Goal: Information Seeking & Learning: Learn about a topic

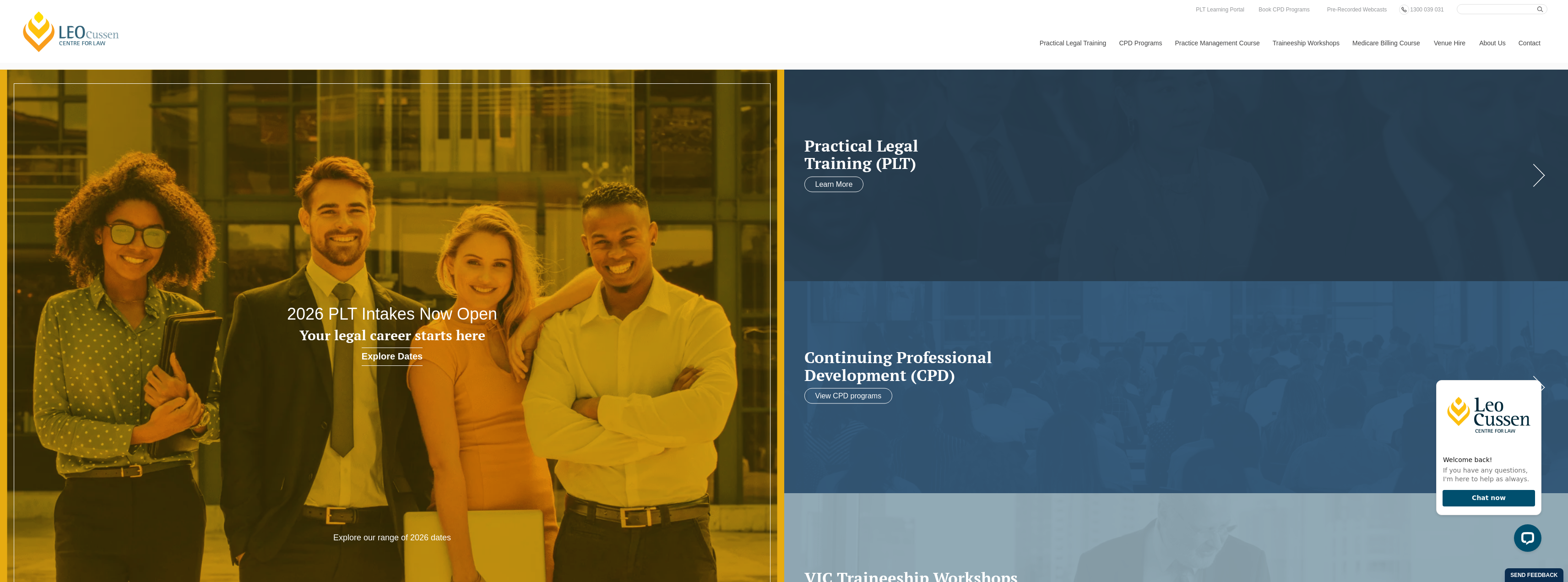
click at [1498, 3] on header "Leo Cussen Centre for Law Search here Practical Legal Training Our Practical Le…" at bounding box center [784, 31] width 1568 height 63
click at [1491, 7] on input "Search here" at bounding box center [1502, 9] width 91 height 10
type input "meet the profession"
click at [1537, 4] on button "submit" at bounding box center [1542, 9] width 10 height 10
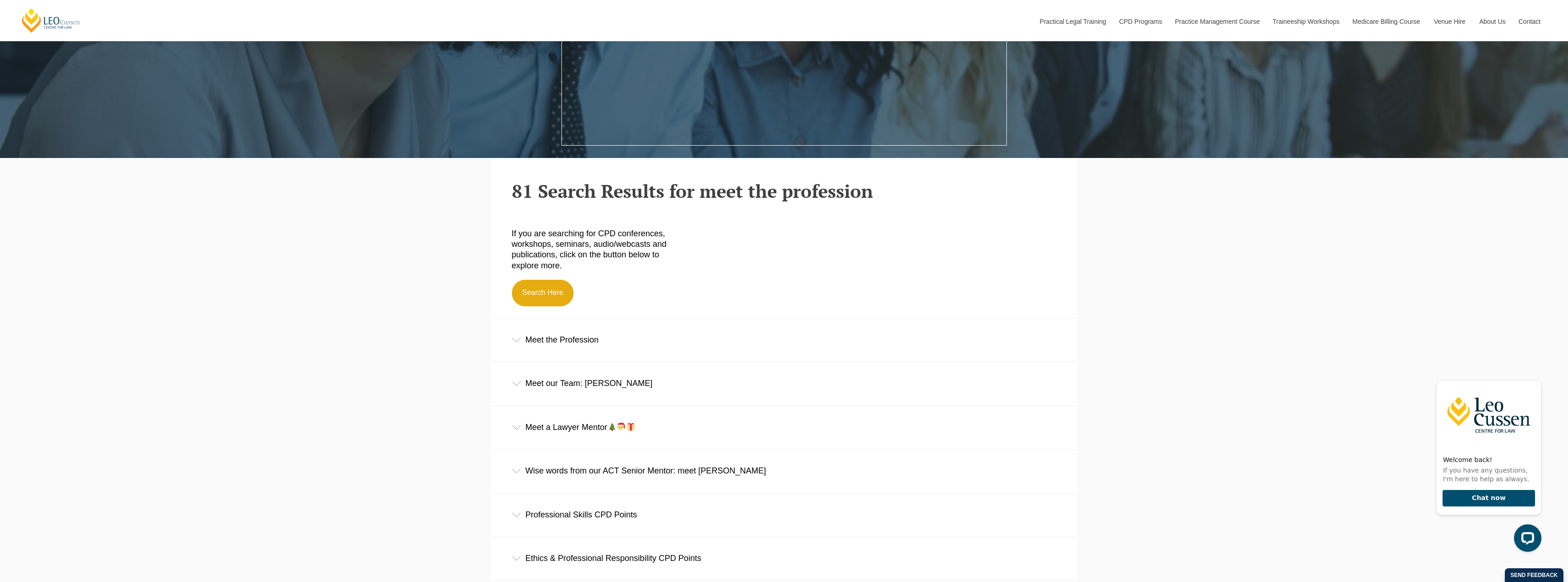
scroll to position [458, 0]
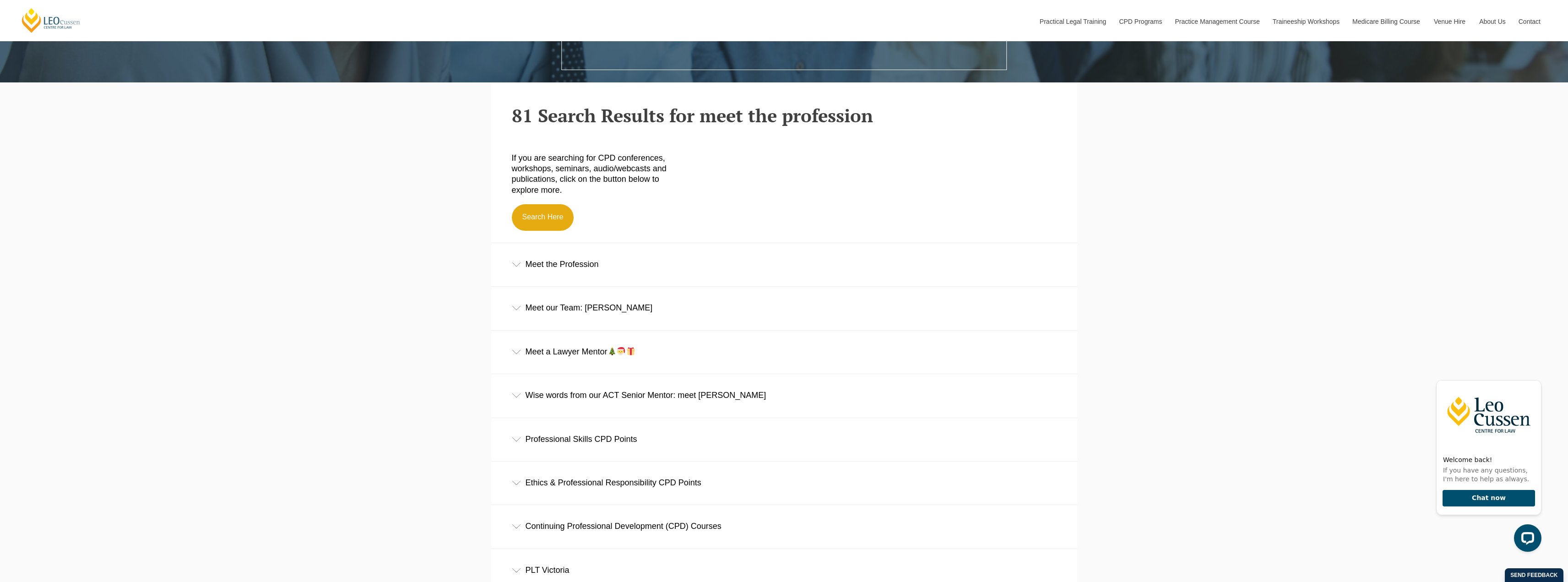
click at [590, 264] on div "Meet the Profession" at bounding box center [784, 264] width 586 height 42
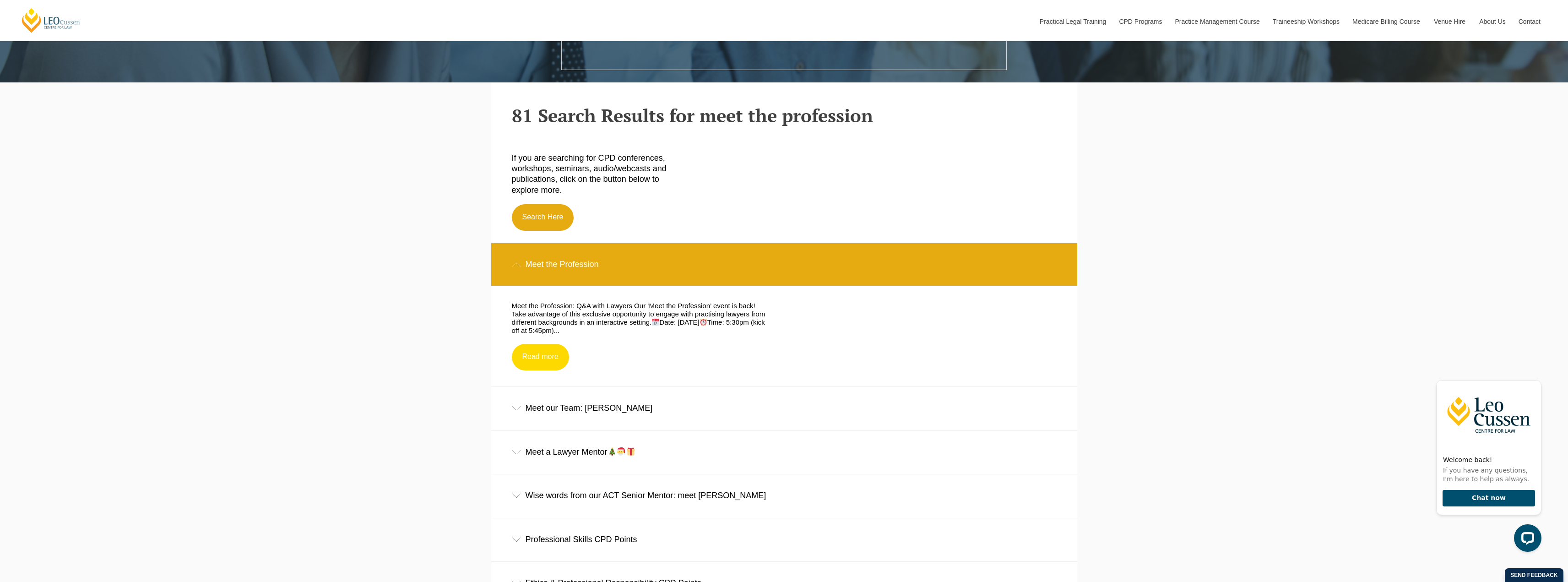
click at [554, 359] on link "Read more" at bounding box center [540, 357] width 57 height 26
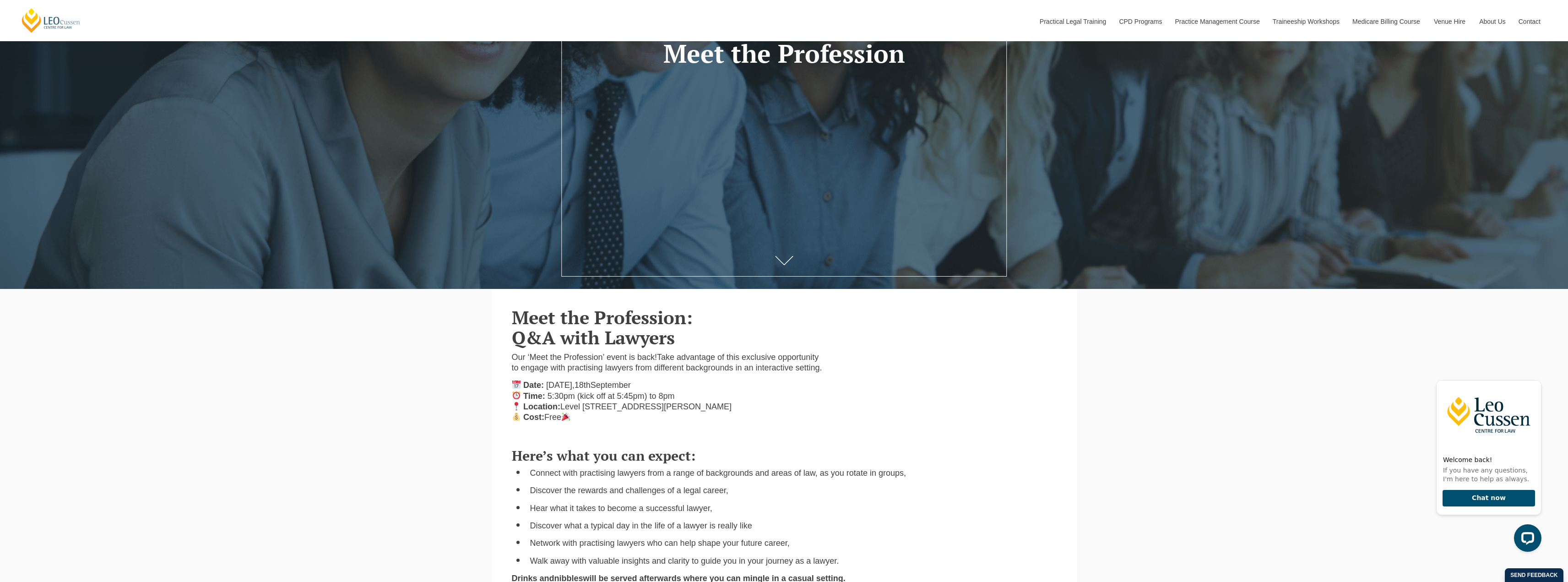
scroll to position [160, 0]
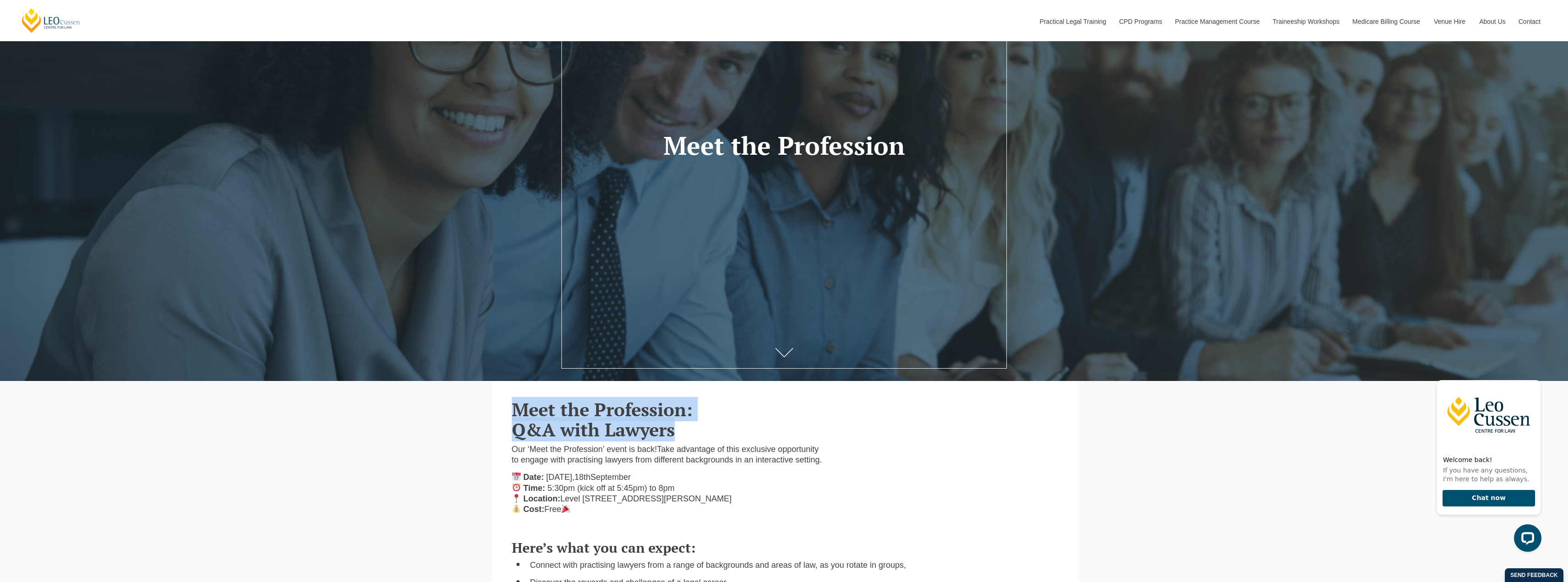
drag, startPoint x: 676, startPoint y: 431, endPoint x: 508, endPoint y: 411, distance: 169.2
click at [508, 411] on div "Meet the Profession: Q&A with Lawyers Our ‘Meet the Profession’ event is back! …" at bounding box center [668, 456] width 326 height 132
copy h2 "Meet the Profession: Q&A with Lawyers"
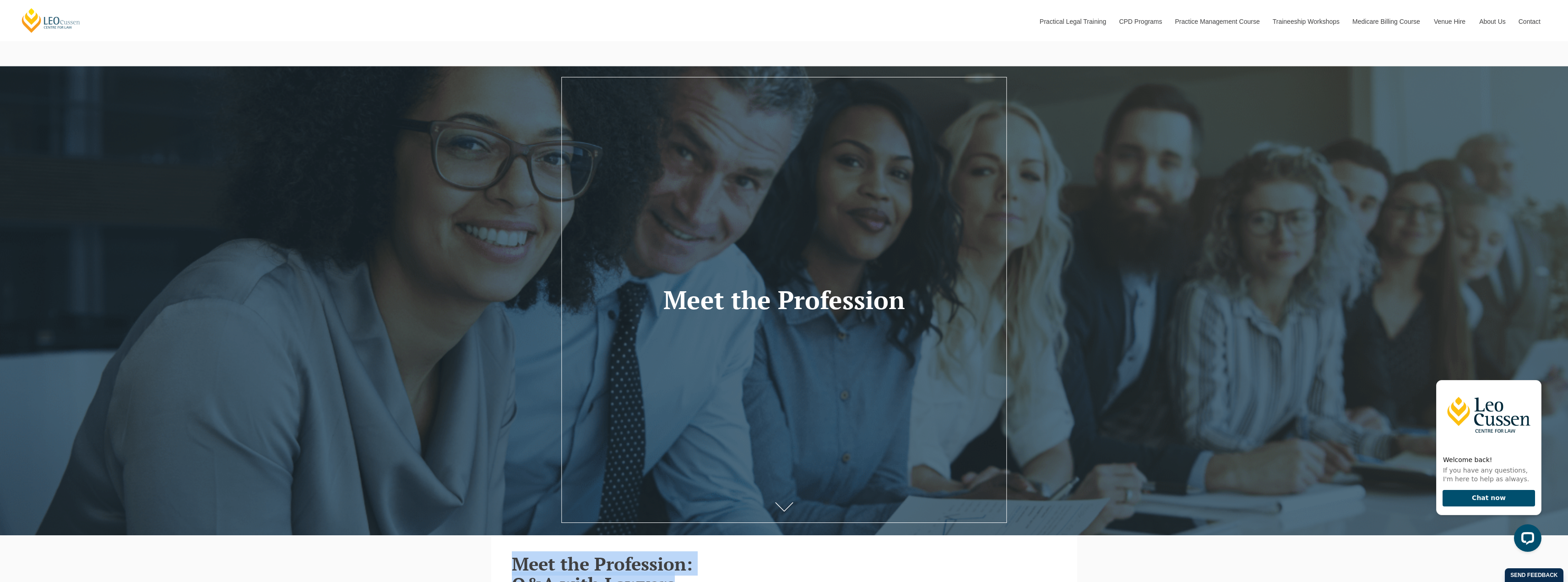
scroll to position [0, 0]
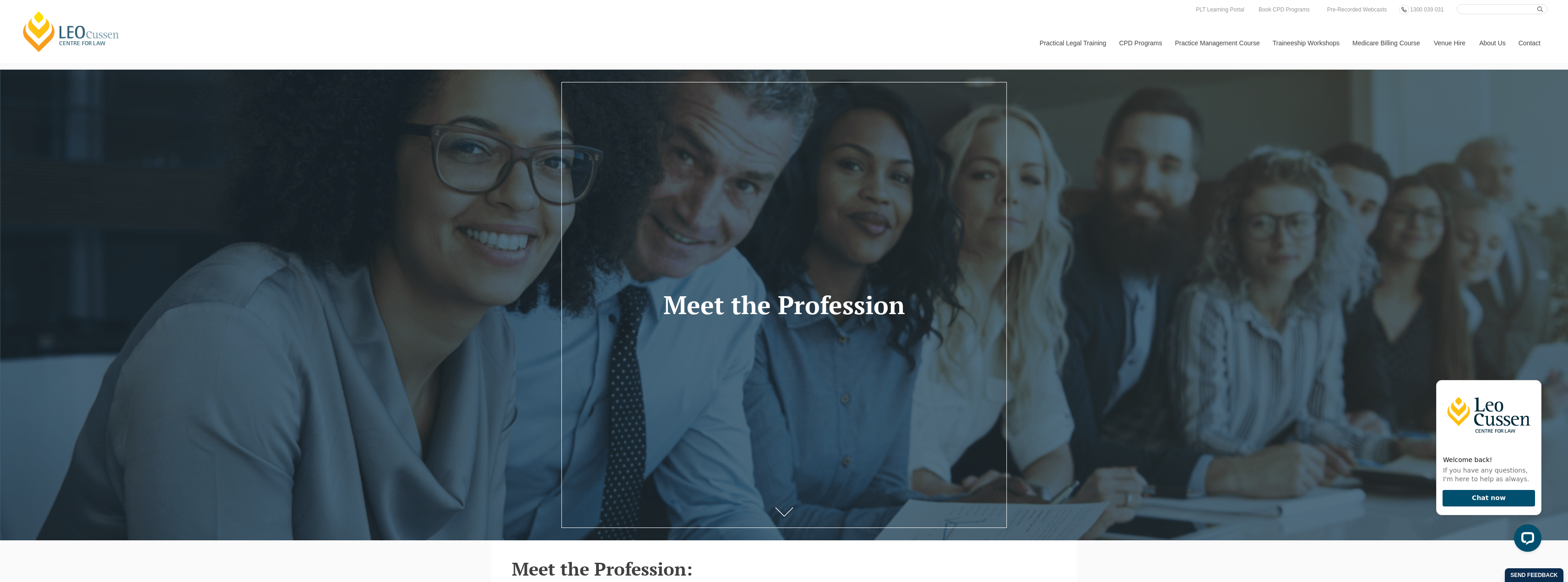
click at [1462, 6] on input "Search here" at bounding box center [1502, 9] width 91 height 10
paste input "Meet the Profession: Q&A with Lawyers"
type input "Meet the Profession: Q&A with Lawyers"
click at [1537, 4] on button "submit" at bounding box center [1542, 9] width 10 height 10
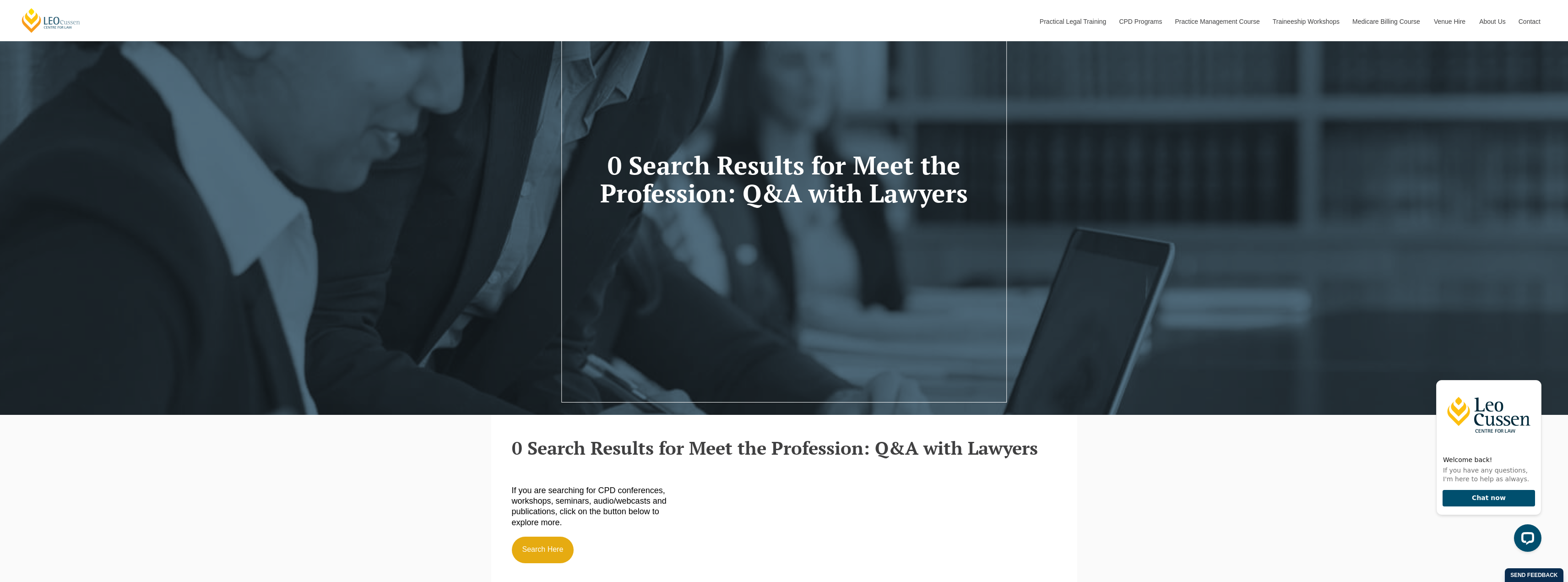
scroll to position [91, 0]
